Goal: Information Seeking & Learning: Find specific fact

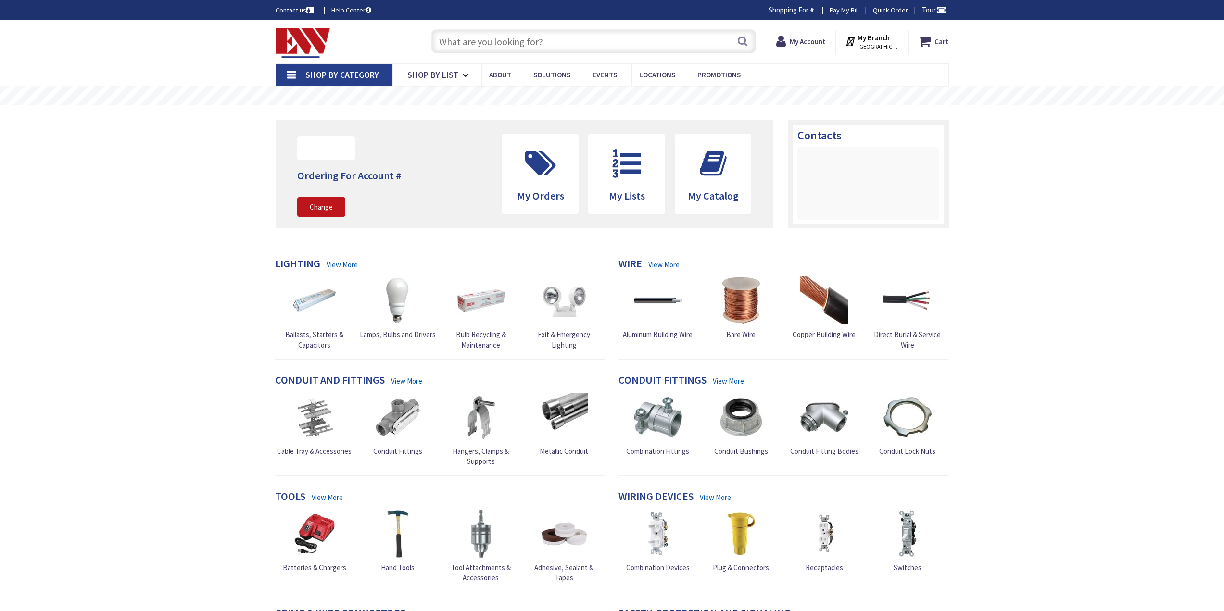
click at [570, 36] on input "text" at bounding box center [594, 41] width 325 height 24
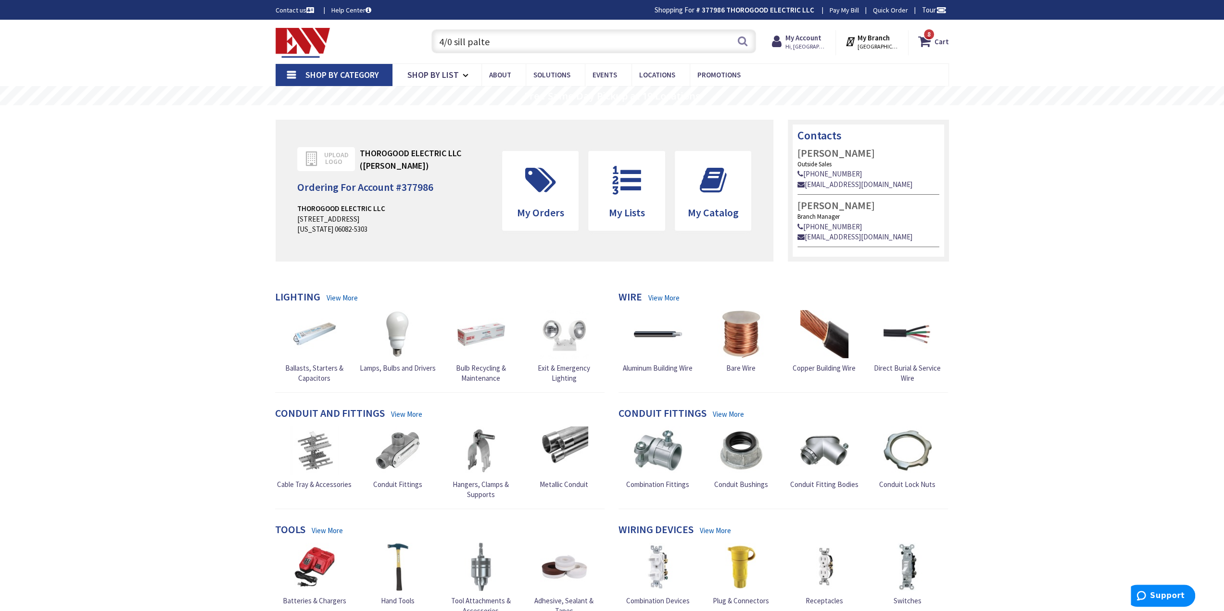
click at [480, 41] on input "4/0 sill palte" at bounding box center [594, 41] width 325 height 24
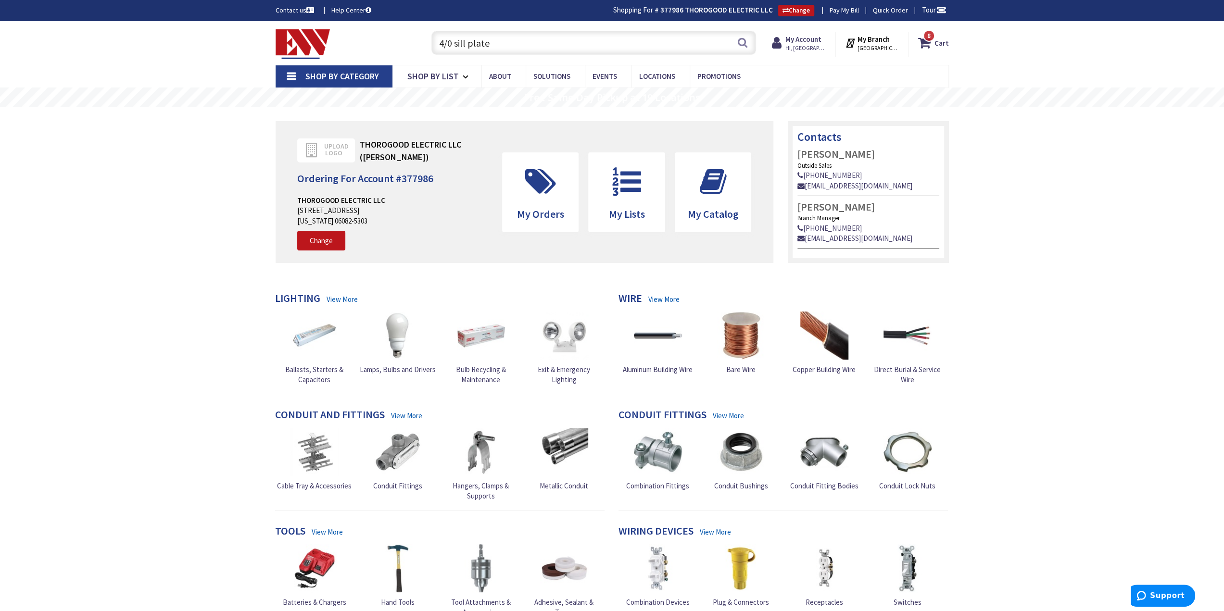
type input "4/0 sill plate"
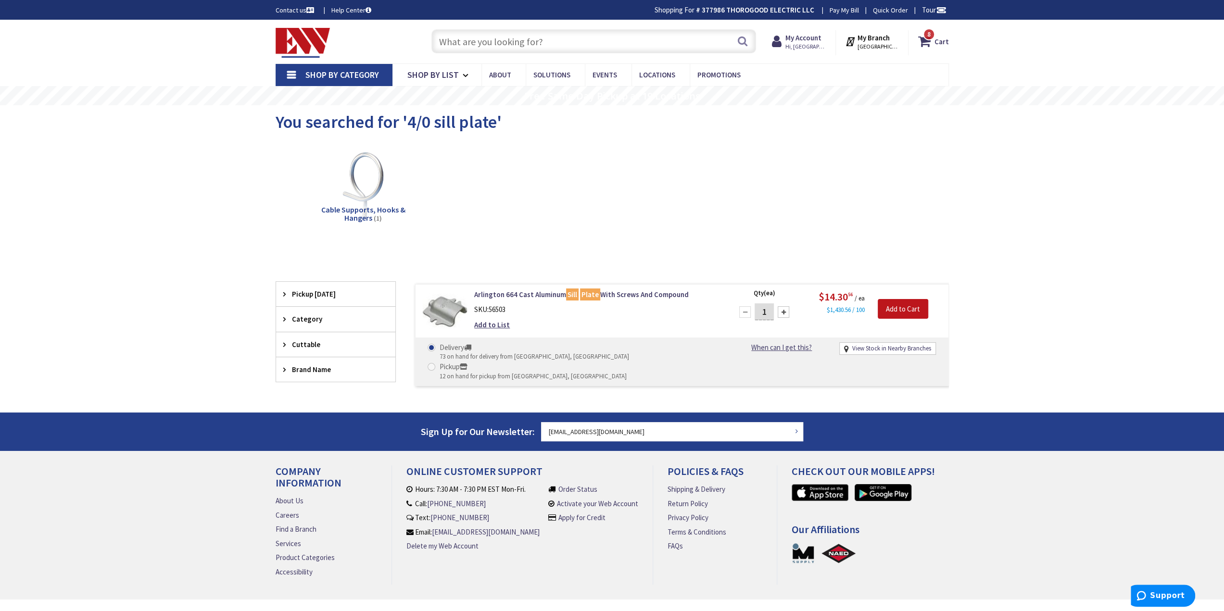
click at [511, 38] on input "text" at bounding box center [594, 41] width 325 height 24
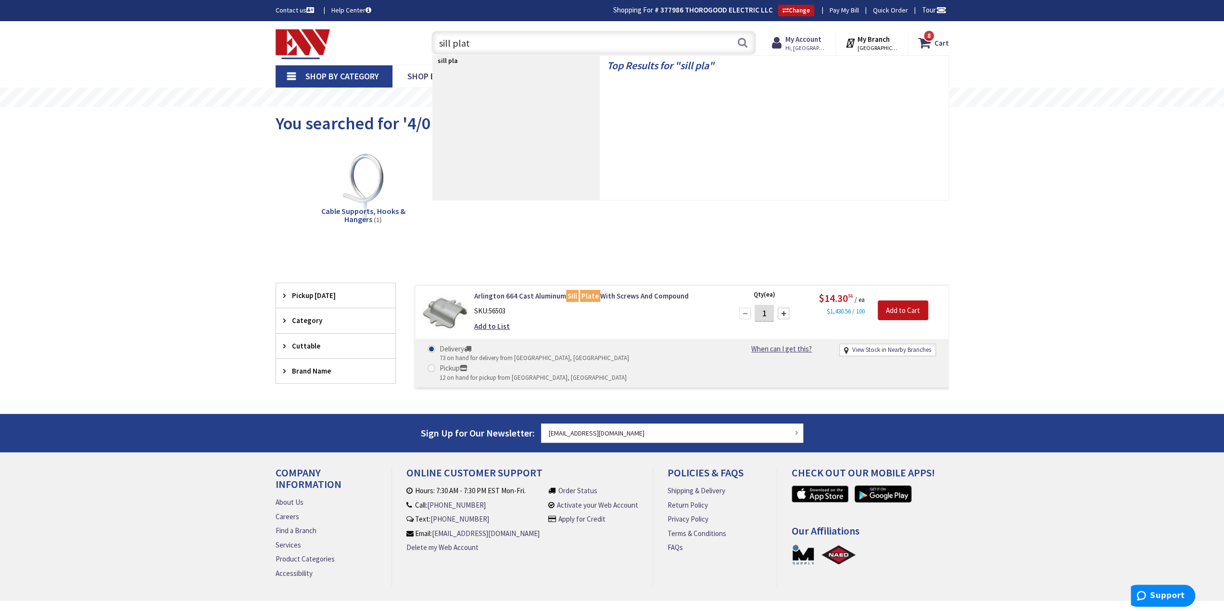
type input "sill plate"
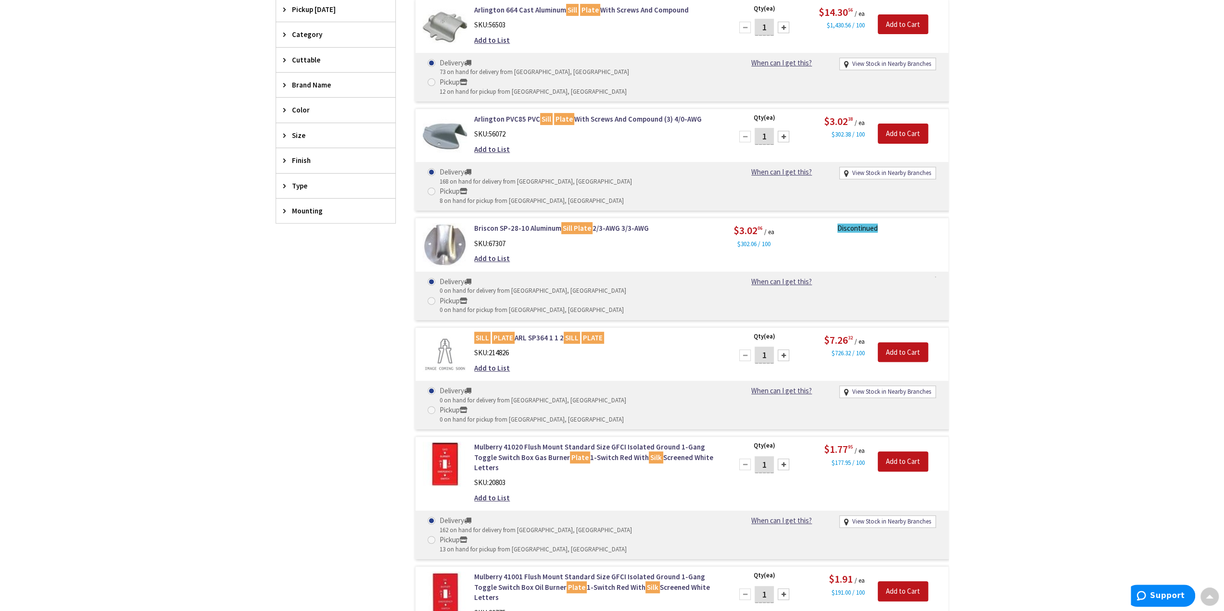
scroll to position [48, 0]
